Goal: Task Accomplishment & Management: Manage account settings

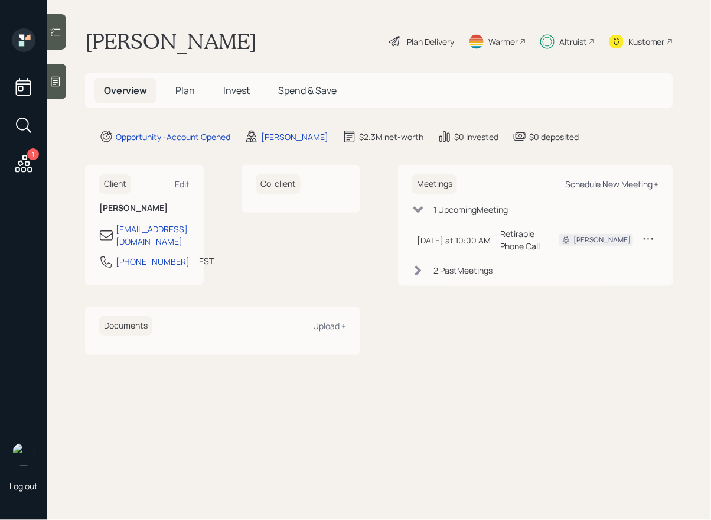
click at [595, 185] on div "Schedule New Meeting +" at bounding box center [612, 183] width 94 height 11
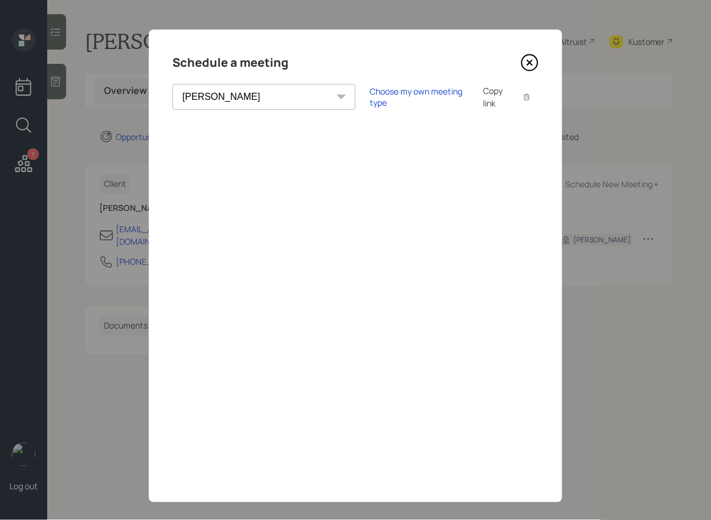
click at [240, 97] on select "[PERSON_NAME] [PERSON_NAME] [PERSON_NAME] [PERSON_NAME] [PERSON_NAME] [PERSON_N…" at bounding box center [263, 97] width 183 height 26
select select "ade3b313-576a-42c5-b346-1eb294908ae6"
click at [172, 84] on select "[PERSON_NAME] [PERSON_NAME] [PERSON_NAME] [PERSON_NAME] [PERSON_NAME] [PERSON_N…" at bounding box center [263, 97] width 183 height 26
